Goal: Information Seeking & Learning: Learn about a topic

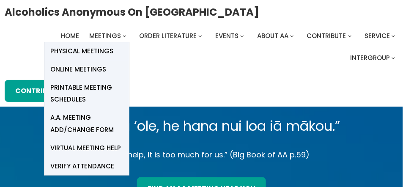
click at [85, 67] on span "Online Meetings" at bounding box center [79, 69] width 56 height 12
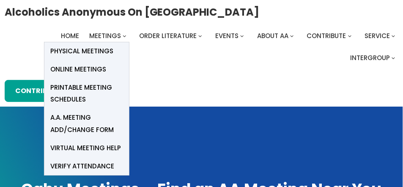
click at [82, 68] on span "Online Meetings" at bounding box center [79, 69] width 56 height 12
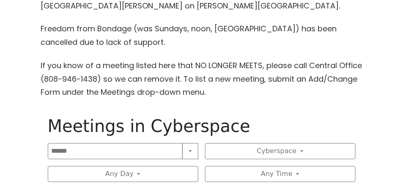
scroll to position [490, 0]
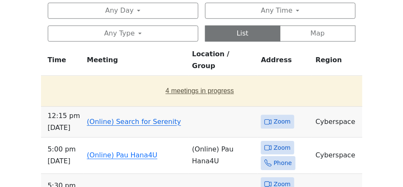
click at [208, 79] on button "4 meetings in progress" at bounding box center [199, 91] width 311 height 24
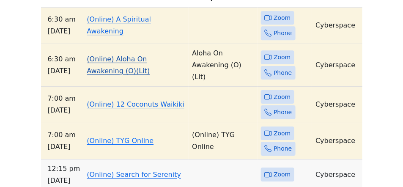
scroll to position [560, 0]
